Goal: Transaction & Acquisition: Book appointment/travel/reservation

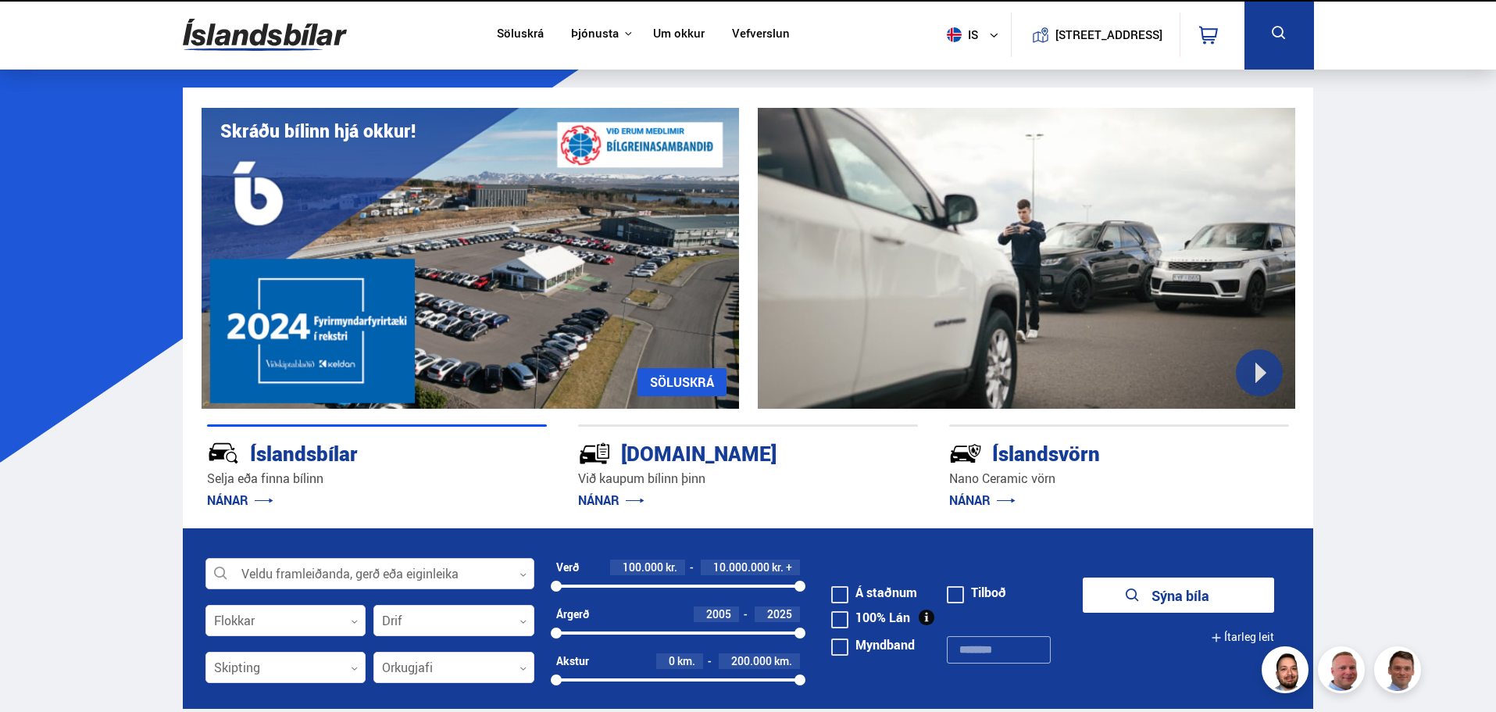
click at [352, 576] on div at bounding box center [369, 574] width 329 height 31
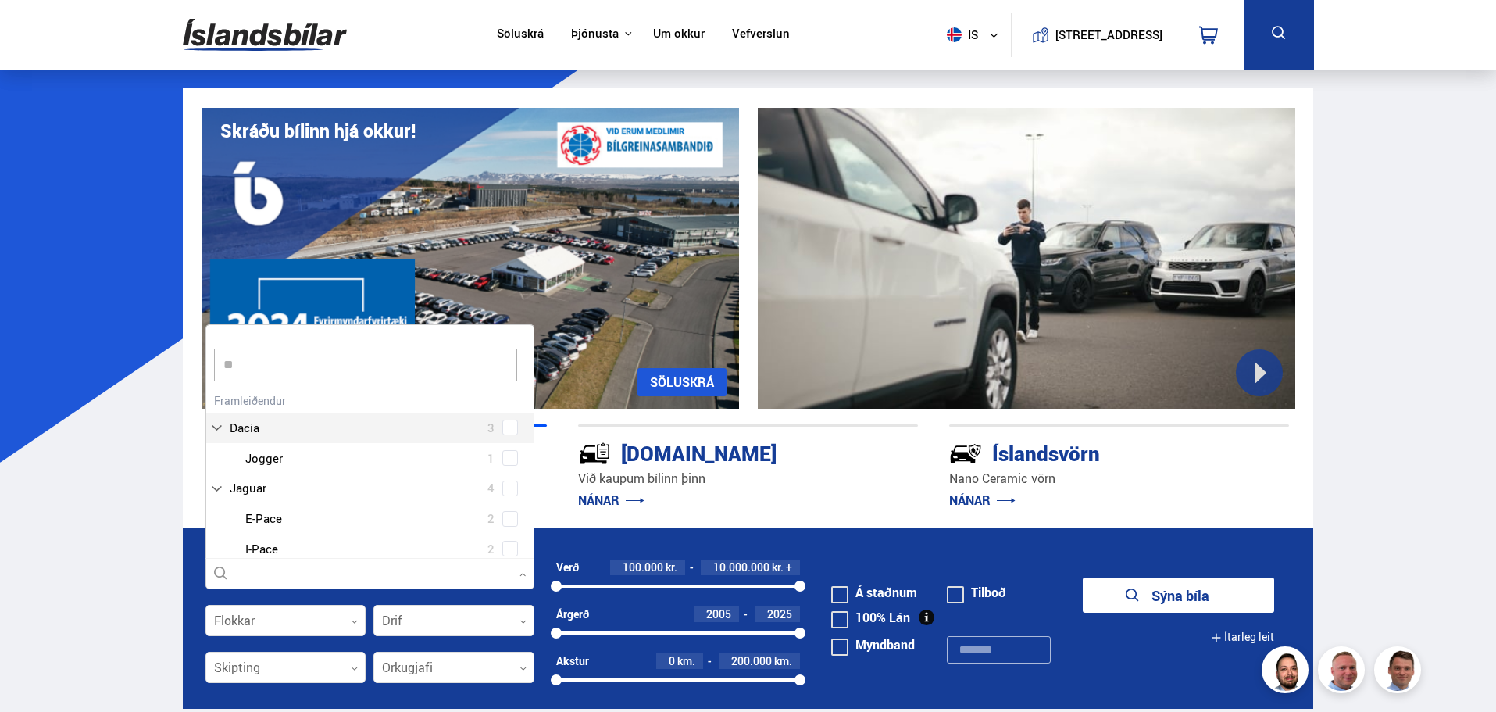
type input "***"
click at [506, 547] on div "Jeep Compass 1 Jeep Grand Cherokee 1 Jeep Renegade 2" at bounding box center [369, 548] width 327 height 91
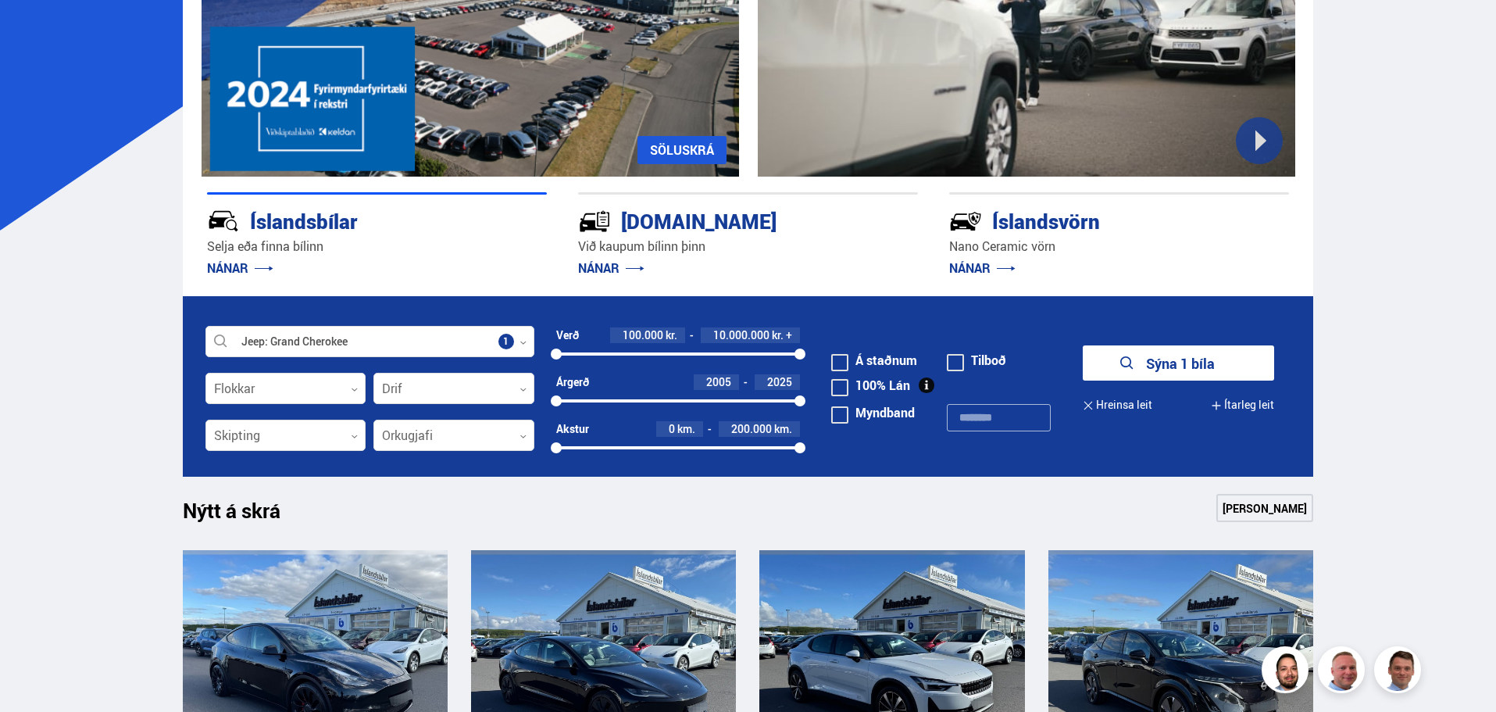
scroll to position [313, 0]
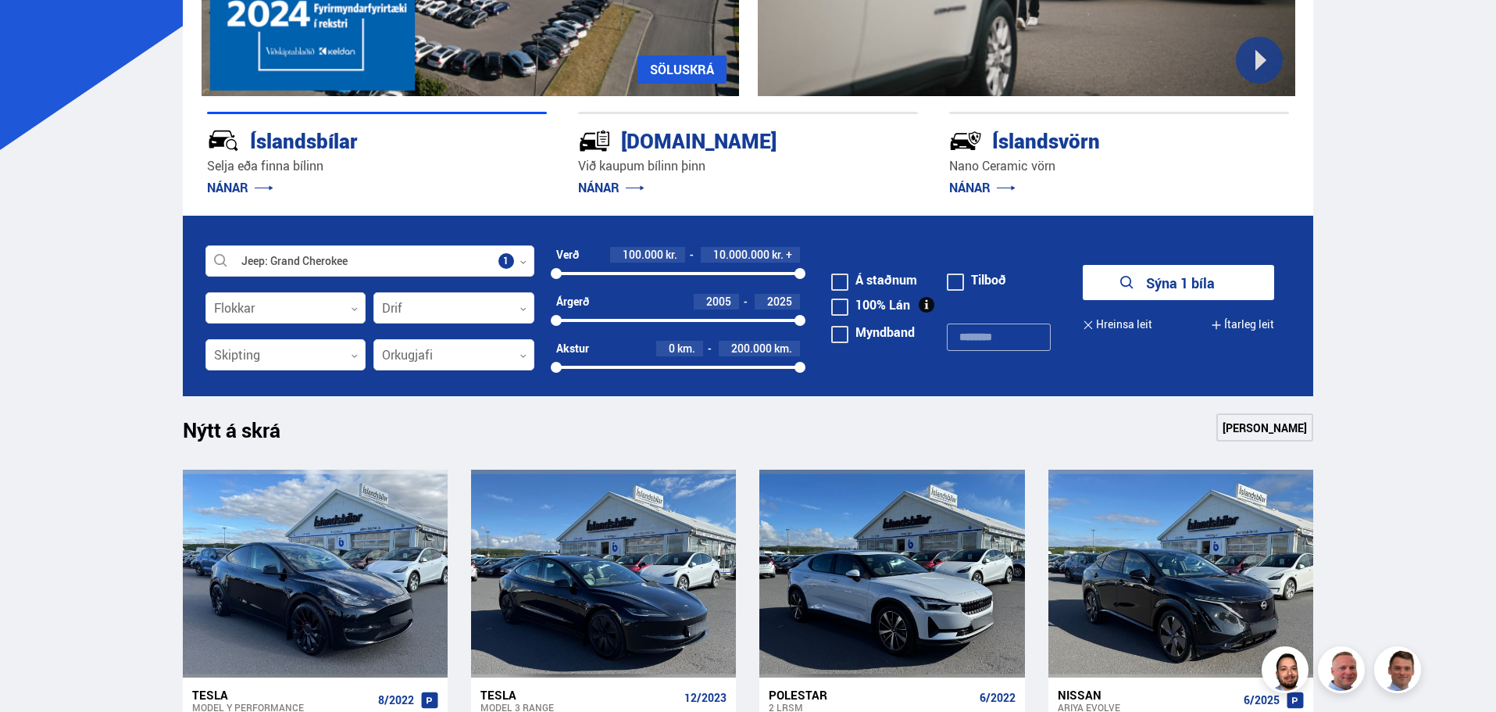
click at [1141, 270] on button "Sýna 1 bíla" at bounding box center [1178, 282] width 191 height 35
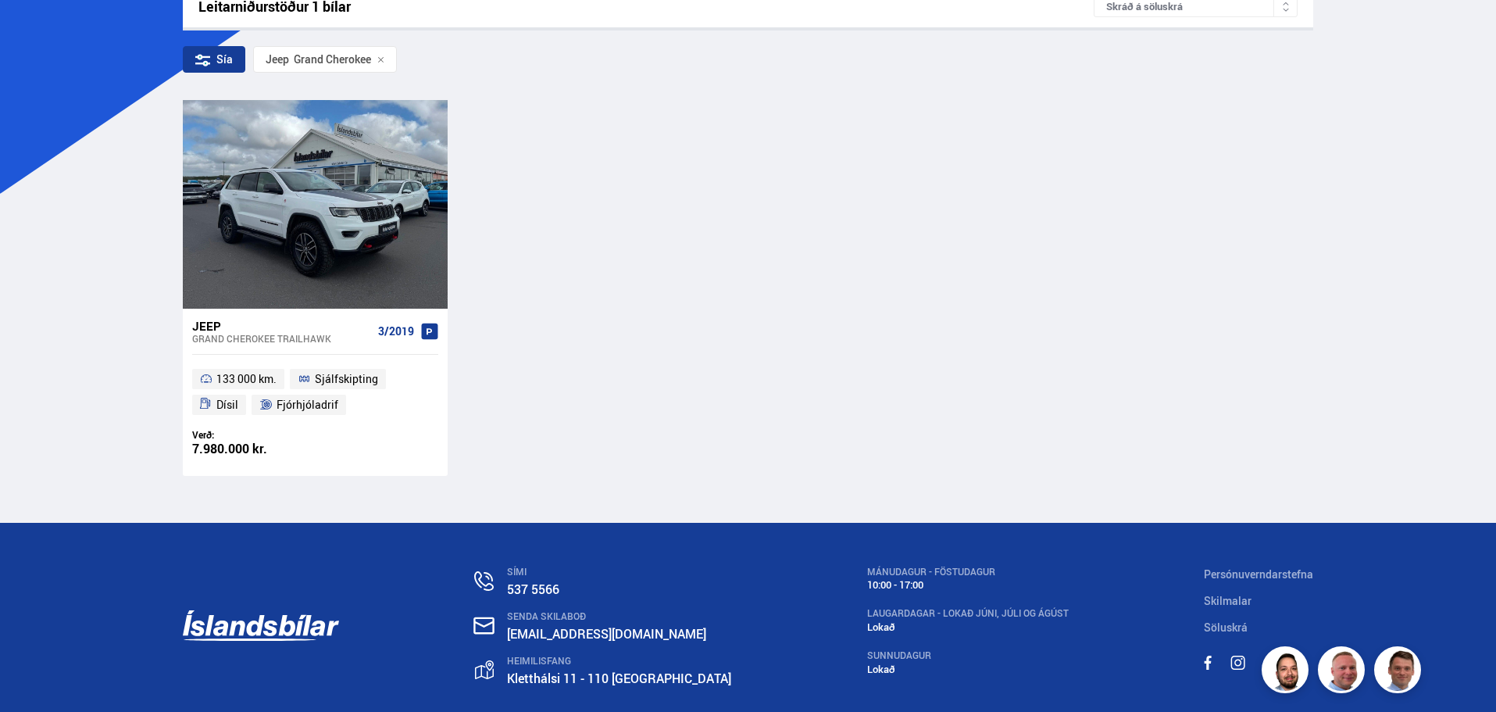
scroll to position [194, 0]
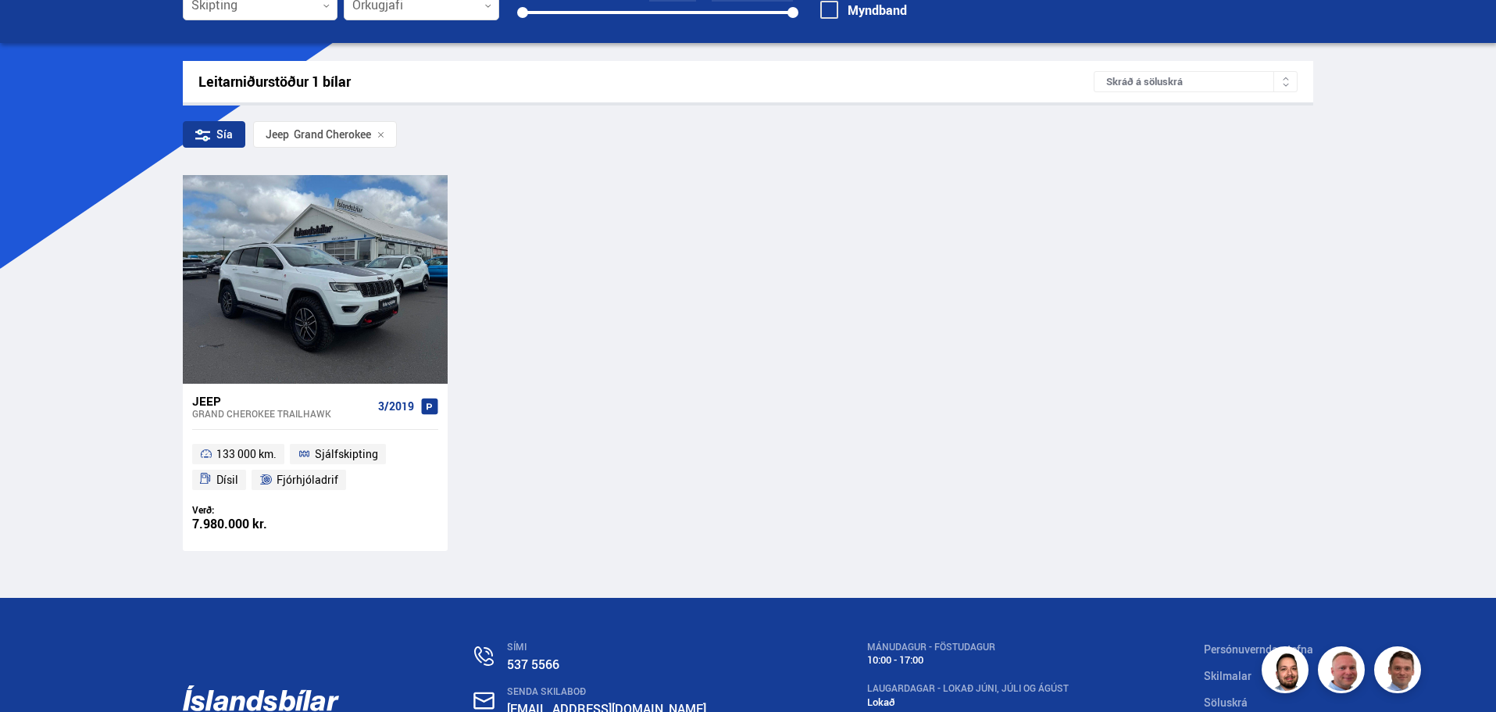
click at [80, 525] on div "Söluskrá Þjónusta Íslandsbílar [DOMAIN_NAME] Íslandsvörn Leiðbeiningar Um okkur…" at bounding box center [748, 337] width 1496 height 1062
